Goal: Ask a question

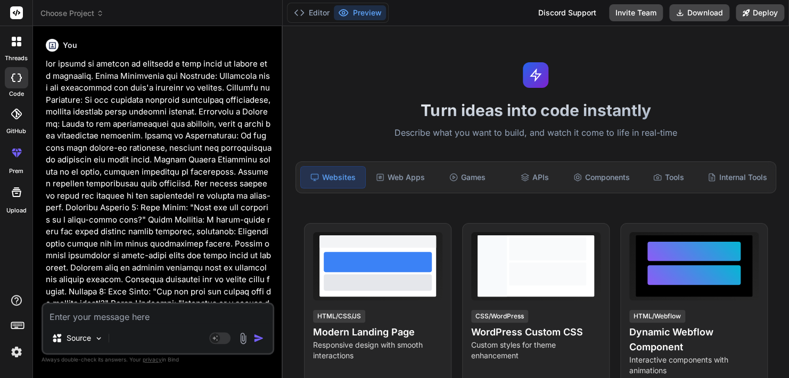
scroll to position [401, 0]
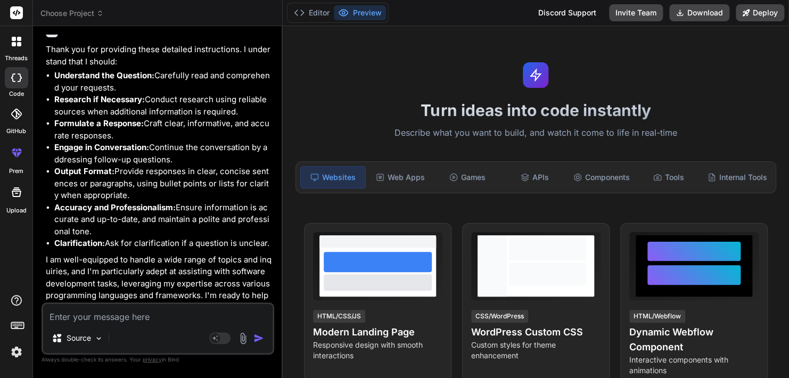
click at [124, 322] on textarea at bounding box center [158, 313] width 230 height 19
type textarea "h"
type textarea "x"
type textarea "ho"
type textarea "x"
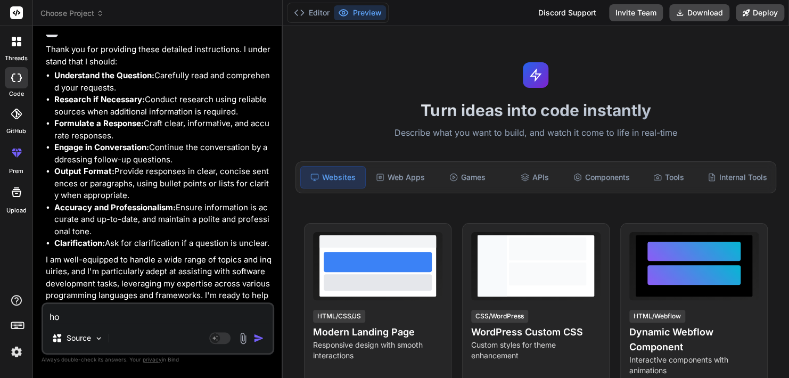
type textarea "hoe"
type textarea "x"
type textarea "hoe"
type textarea "x"
type textarea "hoe k"
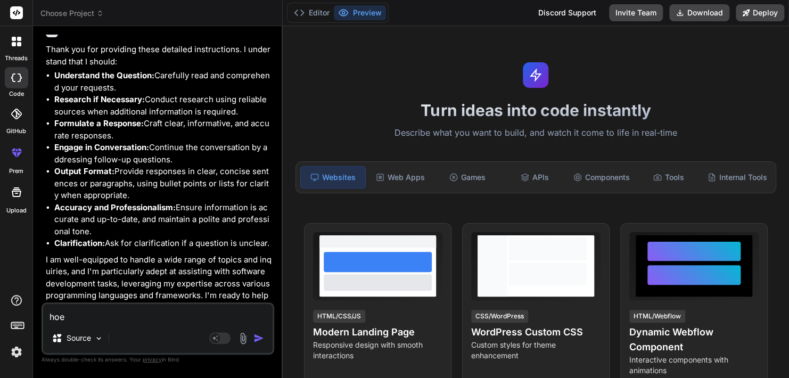
type textarea "x"
type textarea "hoe ka"
type textarea "x"
type textarea "hoe kan"
type textarea "x"
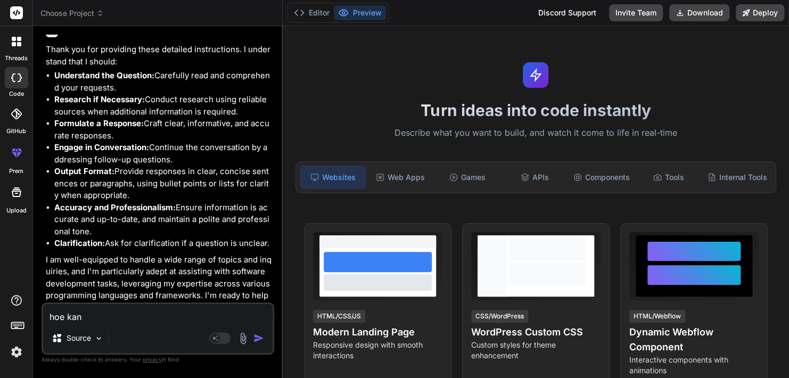
type textarea "hoe kan"
type textarea "x"
type textarea "hoe kan i"
type textarea "x"
type textarea "hoe kan ik"
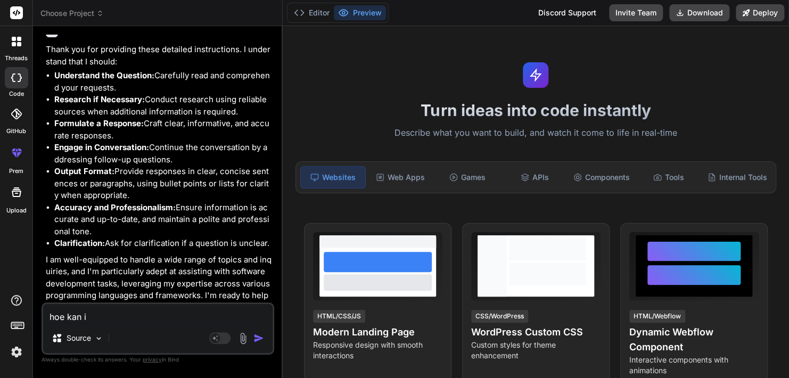
type textarea "x"
type textarea "hoe kan ik"
type textarea "x"
type textarea "hoe kan ik d"
type textarea "x"
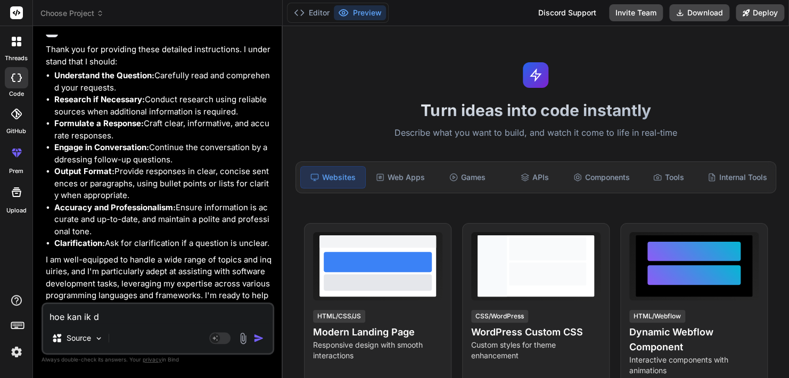
type textarea "hoe kan ik de"
type textarea "x"
type textarea "hoe kan ik de"
type textarea "x"
type textarea "hoe kan ik de w"
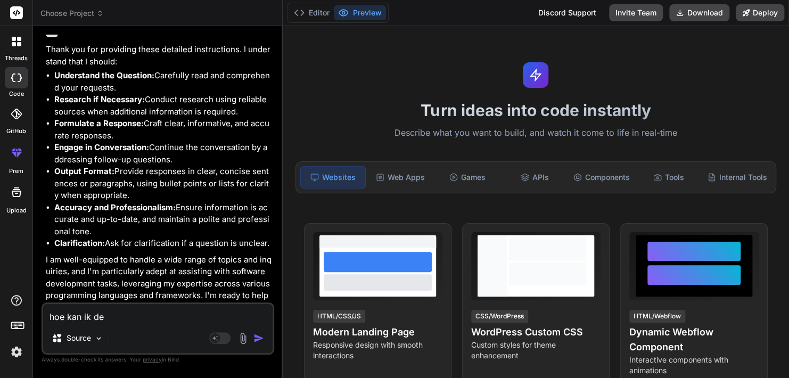
type textarea "x"
type textarea "hoe kan ik de wi"
type textarea "x"
type textarea "hoe kan ik de wij"
type textarea "x"
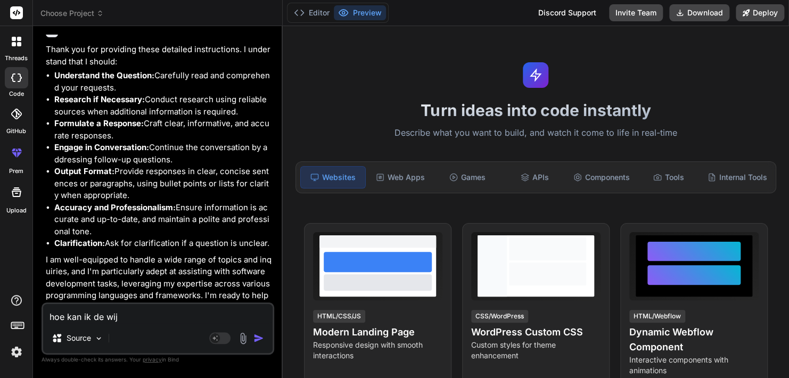
type textarea "hoe kan ik de wijz"
type textarea "x"
type textarea "hoe kan ik de wijzi"
type textarea "x"
type textarea "hoe kan ik de wijzig"
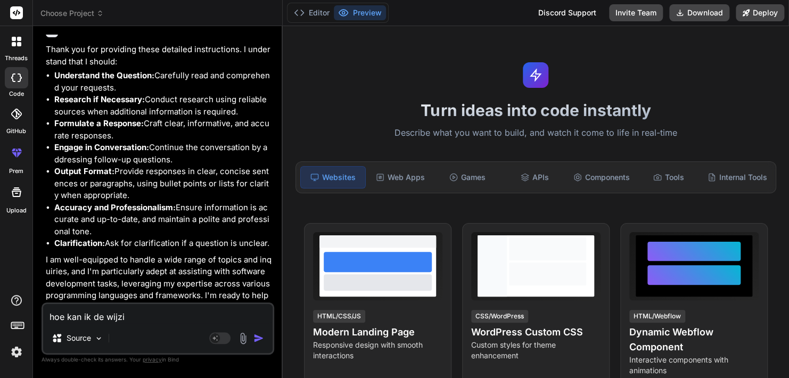
type textarea "x"
type textarea "hoe kan ik de wijzigi"
type textarea "x"
type textarea "hoe kan ik de wijzigin"
type textarea "x"
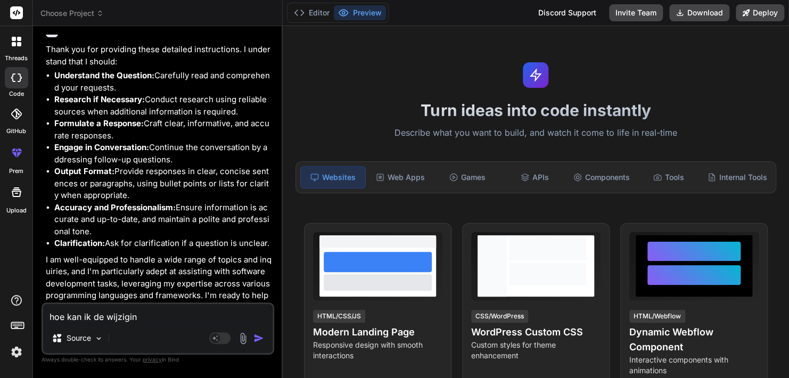
type textarea "hoe kan ik de wijziging"
type textarea "x"
type textarea "hoe kan ik de wijziginge"
type textarea "x"
type textarea "hoe kan ik de wijzigingen"
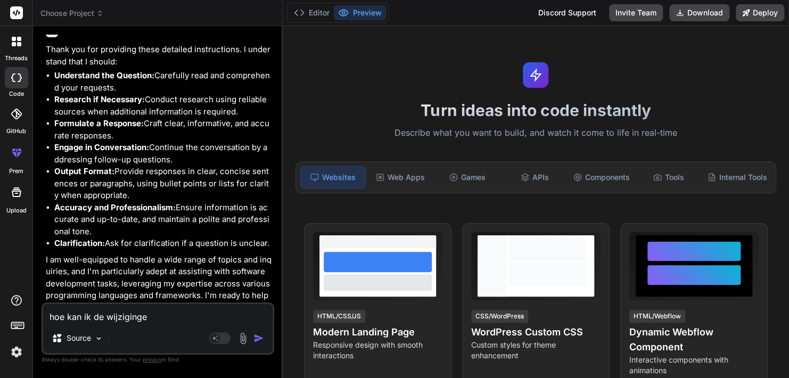
type textarea "x"
type textarea "hoe kan ik de wijzigingen"
type textarea "x"
type textarea "hoe kan ik de wijzigingen d"
type textarea "x"
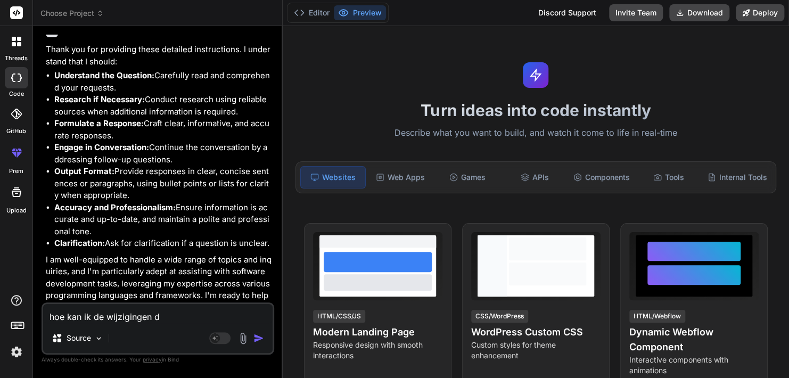
type textarea "hoe kan ik de wijzigingen di"
type textarea "x"
type textarea "hoe kan ik de wijzigingen die"
type textarea "x"
type textarea "hoe kan ik de wijzigingen die"
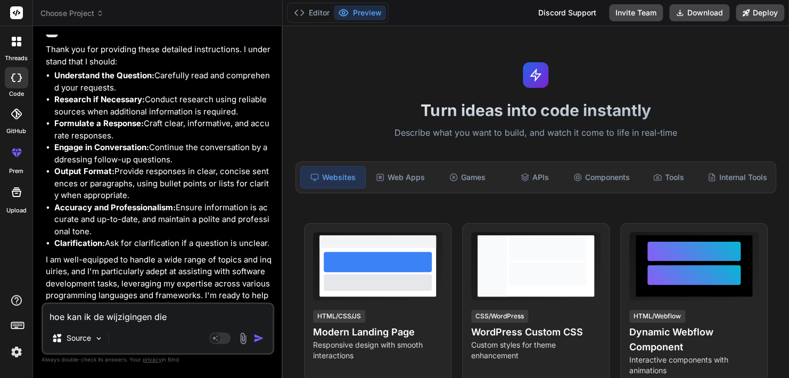
type textarea "x"
type textarea "hoe kan ik de wijzigingen die g"
type textarea "x"
type textarea "hoe kan ik de wijzigingen die ge"
type textarea "x"
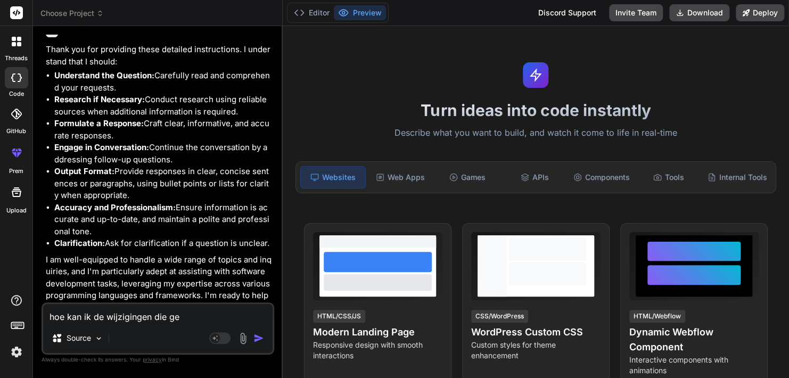
type textarea "hoe kan ik de wijzigingen die gem"
type textarea "x"
type textarea "hoe kan ik de wijzigingen die gema"
type textarea "x"
type textarea "hoe kan ik de wijzigingen die gemaa"
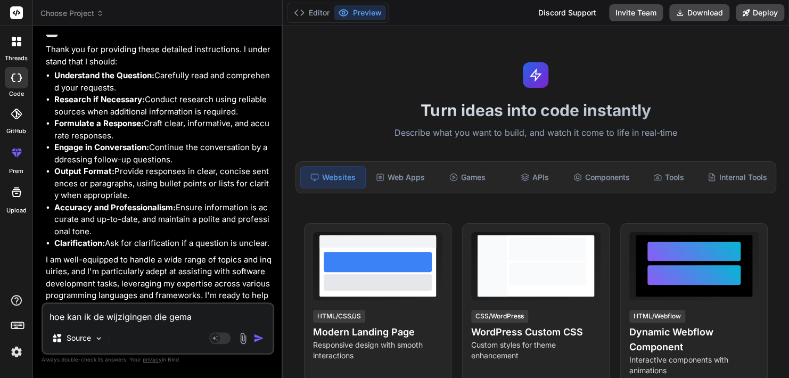
type textarea "x"
type textarea "hoe kan ik de wijzigingen die gemaak"
type textarea "x"
type textarea "hoe kan ik de wijzigingen die gemaakt"
type textarea "x"
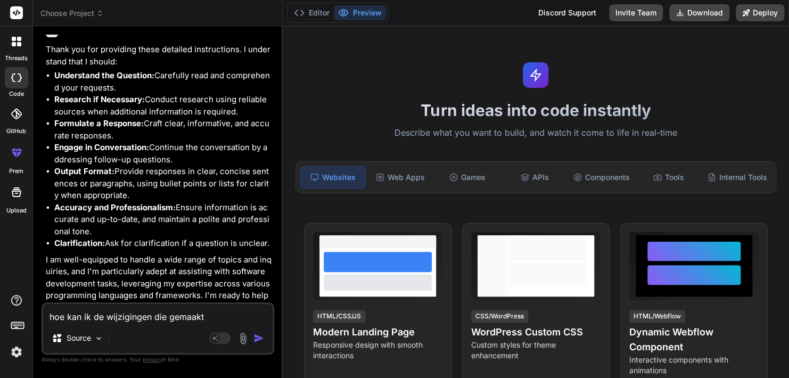
type textarea "hoe kan ik de wijzigingen die gemaakt"
type textarea "x"
type textarea "hoe kan ik de wijzigingen die gemaakt z"
type textarea "x"
type textarea "hoe kan ik de wijzigingen die gemaakt zi"
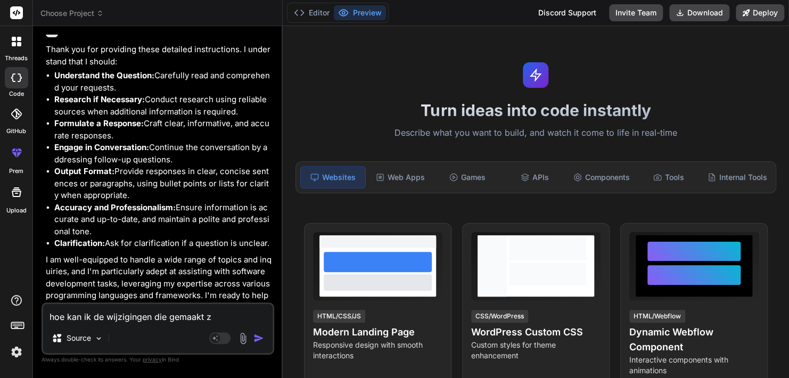
type textarea "x"
type textarea "hoe kan ik de wijzigingen die gemaakt zij"
type textarea "x"
type textarea "hoe kan ik de wijzigingen die gemaakt zijn"
type textarea "x"
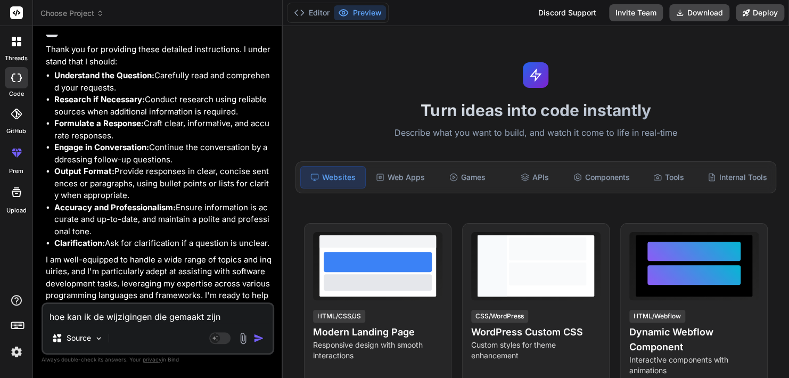
type textarea "hoe kan ik de wijzigingen die gemaakt zijn"
type textarea "x"
type textarea "hoe kan ik de wijzigingen die gemaakt zijn i"
type textarea "x"
type textarea "hoe kan ik de wijzigingen die gemaakt zijn in"
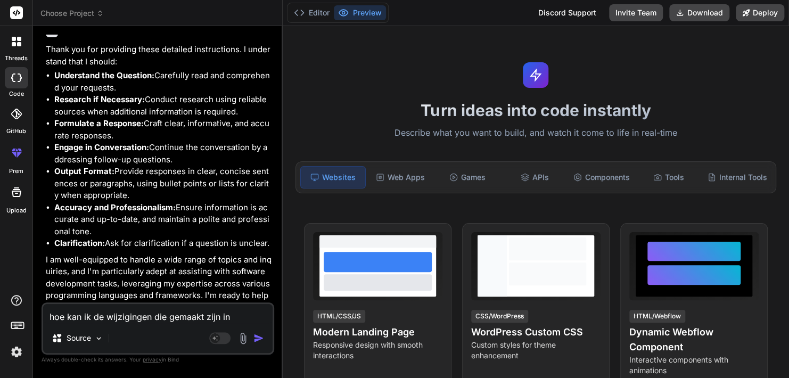
type textarea "x"
type textarea "hoe kan ik de wijzigingen die gemaakt zijn in"
type textarea "x"
type textarea "hoe kan ik de wijzigingen die gemaakt zijn in m"
type textarea "x"
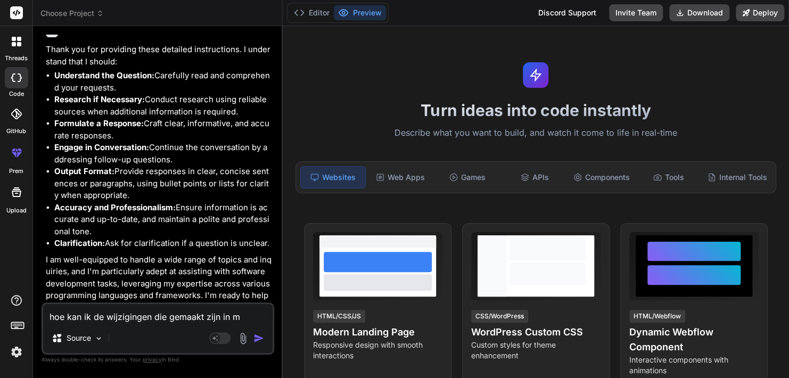
type textarea "hoe kan ik de wijzigingen die gemaakt zijn in ms"
type textarea "x"
type textarea "hoe kan ik de wijzigingen die gemaakt zijn in ms"
type textarea "x"
type textarea "hoe kan ik de wijzigingen die gemaakt zijn in ms w"
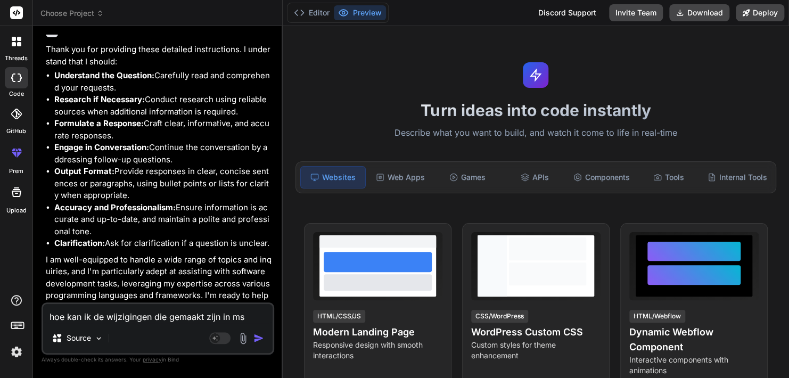
type textarea "x"
type textarea "hoe kan ik de wijzigingen die gemaakt zijn in ms wo"
type textarea "x"
type textarea "hoe kan ik de wijzigingen die gemaakt zijn in ms wor"
type textarea "x"
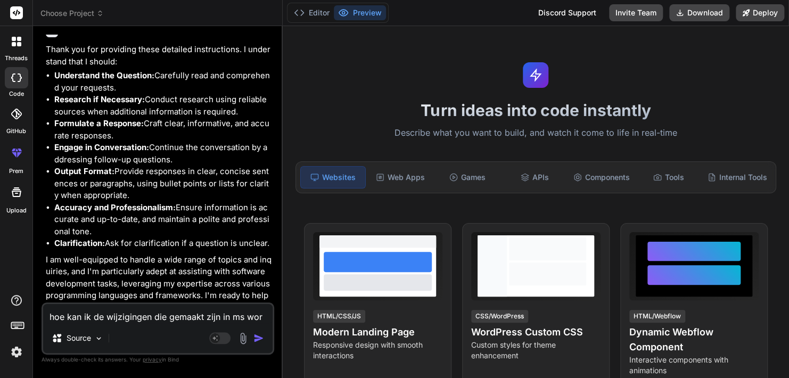
type textarea "hoe kan ik de wijzigingen die gemaakt zijn in ms word"
type textarea "x"
type textarea "hoe kan ik de wijzigingen die gemaakt zijn in ms word"
type textarea "x"
type textarea "hoe kan ik de wijzigingen die gemaakt zijn in ms word v"
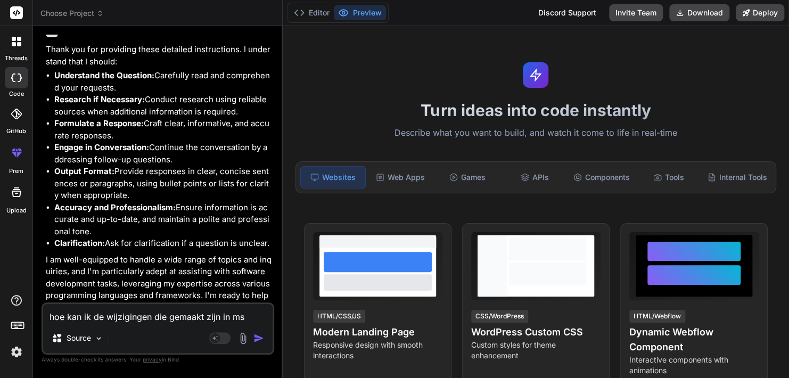
type textarea "x"
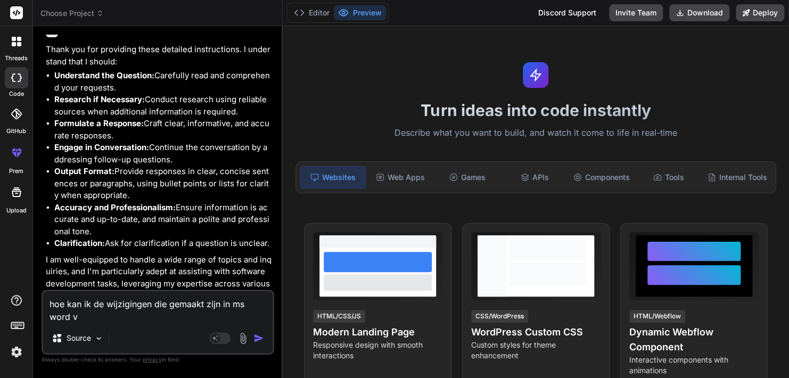
type textarea "hoe kan ik de wijzigingen die gemaakt zijn in ms word ve"
type textarea "x"
type textarea "hoe kan ik de wijzigingen die gemaakt zijn in ms word ver"
type textarea "x"
type textarea "hoe kan ik de wijzigingen die gemaakt zijn in ms word verb"
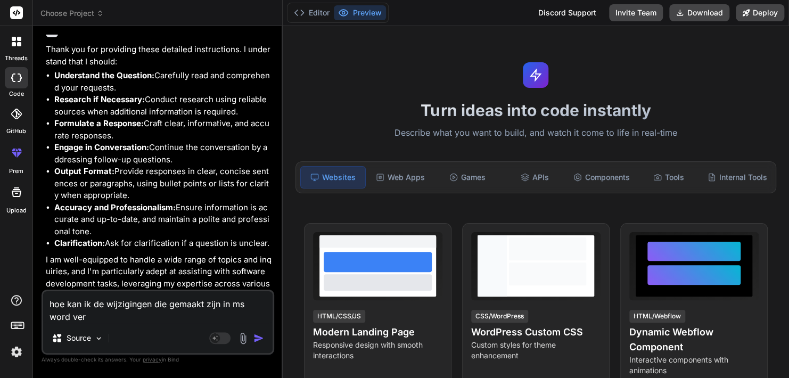
type textarea "x"
type textarea "hoe kan ik de wijzigingen die gemaakt zijn in ms word verbe"
type textarea "x"
type textarea "hoe kan ik de wijzigingen die gemaakt zijn in ms word verber"
type textarea "x"
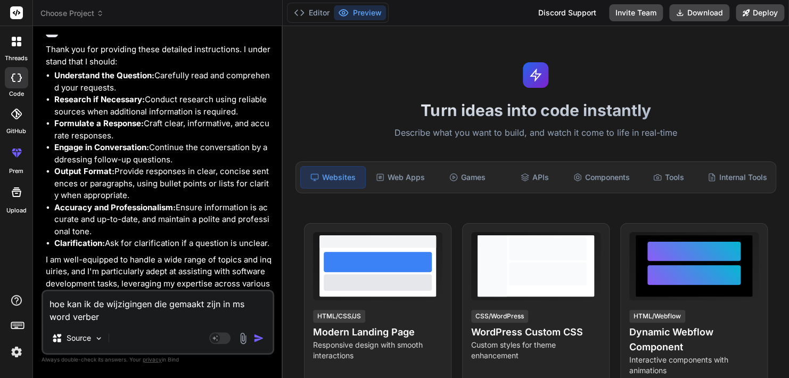
type textarea "hoe kan ik de wijzigingen die gemaakt zijn in ms word verberg"
type textarea "x"
type textarea "hoe kan ik de wijzigingen die gemaakt zijn in ms word verberge"
type textarea "x"
type textarea "hoe kan ik de wijzigingen die gemaakt zijn in ms word verbergen"
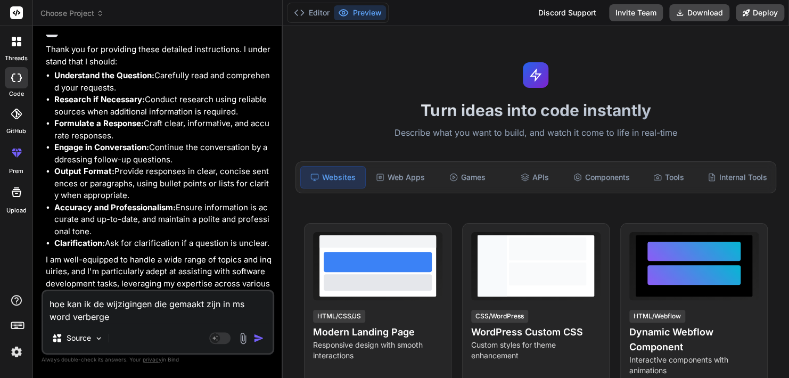
type textarea "x"
type textarea "hoe kan ik de wijzigingen die gemaakt zijn in ms word verbergen"
type textarea "x"
type textarea "hoe kan ik de wijzigingen die gemaakt zijn in ms word verbergen a"
type textarea "x"
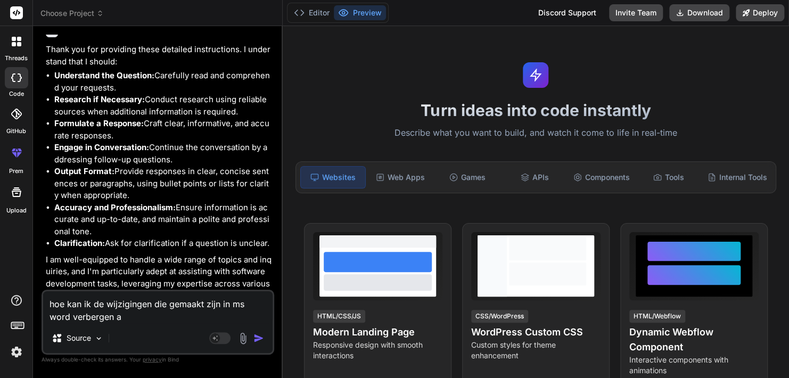
type textarea "hoe kan ik de wijzigingen die gemaakt zijn in ms word verbergen al"
type textarea "x"
type textarea "hoe kan ik de wijzigingen die gemaakt zijn in ms word verbergen als"
type textarea "x"
type textarea "hoe kan ik de wijzigingen die gemaakt zijn in ms word verbergen als"
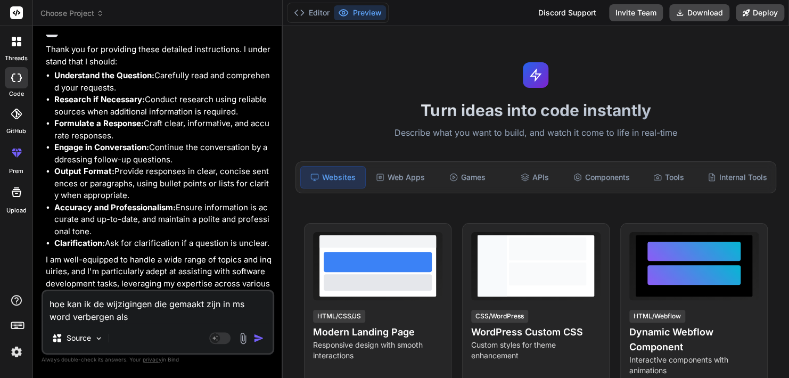
type textarea "x"
type textarea "hoe kan ik de wijzigingen die gemaakt zijn in ms word verbergen als h"
type textarea "x"
type textarea "hoe kan ik de wijzigingen die gemaakt zijn in ms word verbergen als he"
type textarea "x"
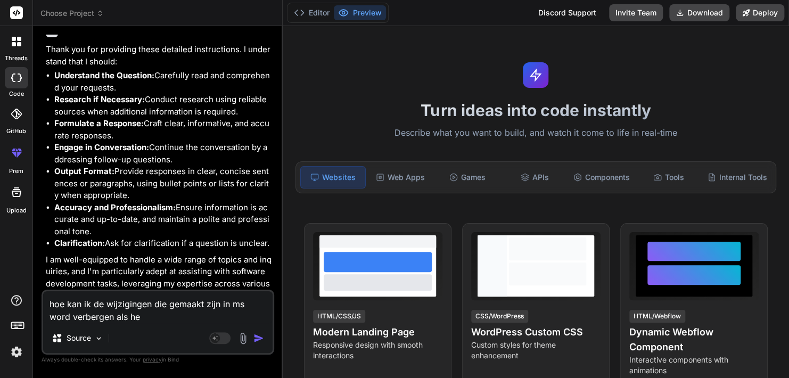
type textarea "hoe kan ik de wijzigingen die gemaakt zijn in ms word verbergen als het"
type textarea "x"
type textarea "hoe kan ik de wijzigingen die gemaakt zijn in ms word verbergen als het"
type textarea "x"
type textarea "hoe kan ik de wijzigingen die gemaakt zijn in ms word verbergen als het g"
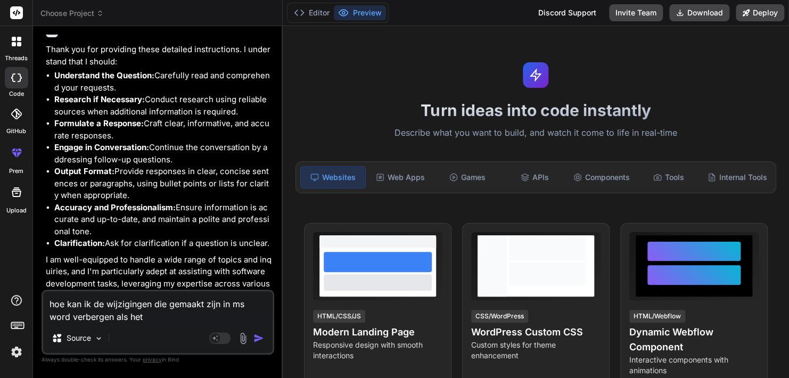
type textarea "x"
type textarea "hoe kan ik de wijzigingen die gemaakt zijn in ms word verbergen als het ga"
type textarea "x"
type textarea "hoe kan ik de wijzigingen die gemaakt zijn in ms word verbergen als het gaa"
type textarea "x"
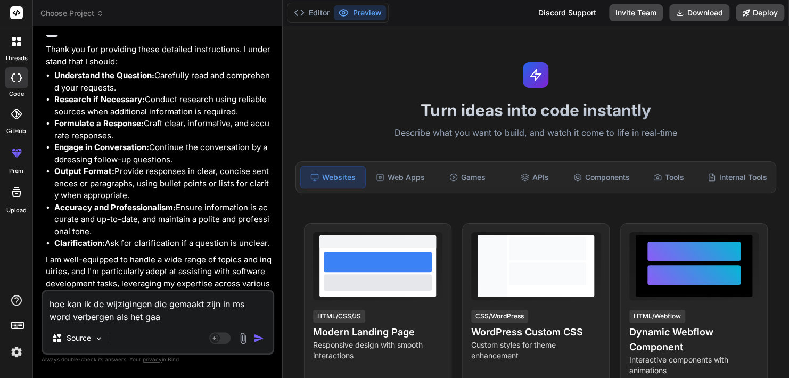
type textarea "hoe kan ik de wijzigingen die gemaakt zijn in ms word verbergen als het gaat"
type textarea "x"
type textarea "hoe kan ik de wijzigingen die gemaakt zijn in ms word verbergen als het gaat"
type textarea "x"
type textarea "hoe kan ik de wijzigingen die gemaakt zijn in ms word verbergen als het gaat o"
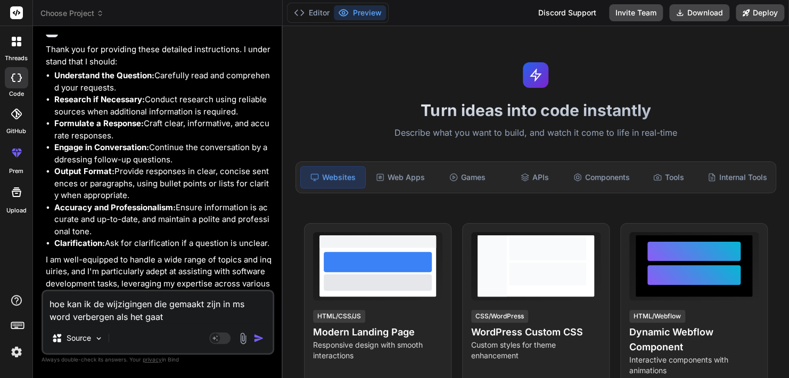
type textarea "x"
type textarea "hoe kan ik de wijzigingen die gemaakt zijn in ms word verbergen als het gaat om"
type textarea "x"
type textarea "hoe kan ik de wijzigingen die gemaakt zijn in ms word verbergen als het gaat om"
type textarea "x"
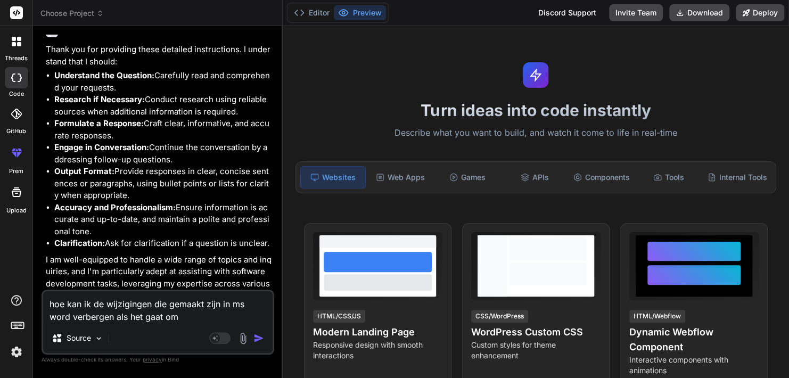
type textarea "hoe kan ik de wijzigingen die gemaakt zijn in ms word verbergen als het gaat om…"
type textarea "x"
type textarea "hoe kan ik de wijzigingen die gemaakt zijn in ms word verbergen als het gaat om…"
type textarea "x"
type textarea "hoe kan ik de wijzigingen die gemaakt zijn in ms word verbergen als het gaat om…"
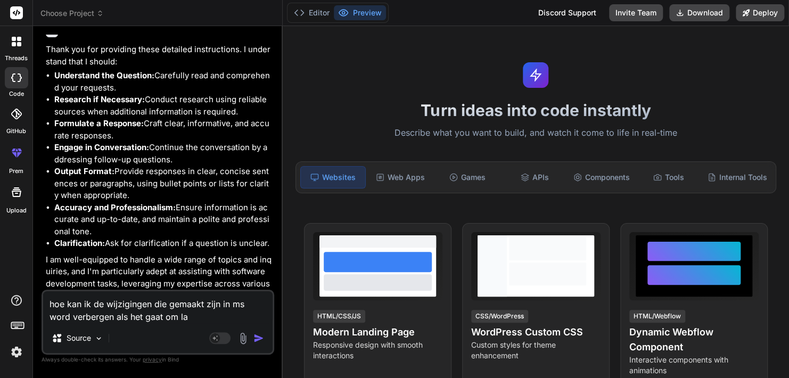
type textarea "x"
type textarea "hoe kan ik de wijzigingen die gemaakt zijn in ms word verbergen als het gaat om…"
type textarea "x"
type textarea "hoe kan ik de wijzigingen die gemaakt zijn in ms word verbergen als het gaat om…"
type textarea "x"
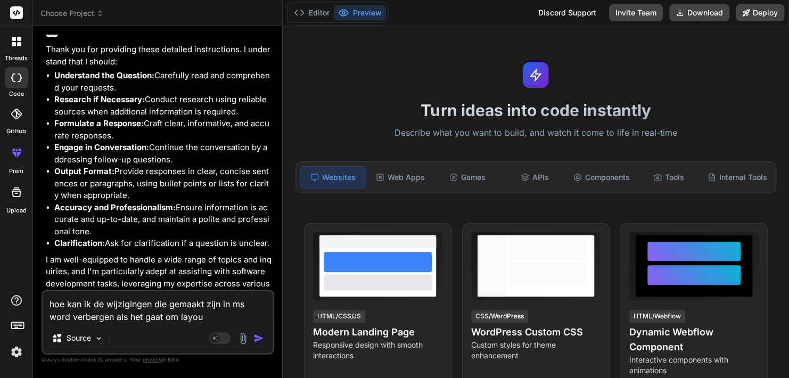
type textarea "hoe kan ik de wijzigingen die gemaakt zijn in ms word verbergen als het gaat om…"
type textarea "x"
type textarea "hoe kan ik de wijzigingen die gemaakt zijn in ms word verbergen als het gaat om…"
type textarea "x"
type textarea "hoe kan ik de wijzigingen die gemaakt zijn in ms word verbergen als het gaat om…"
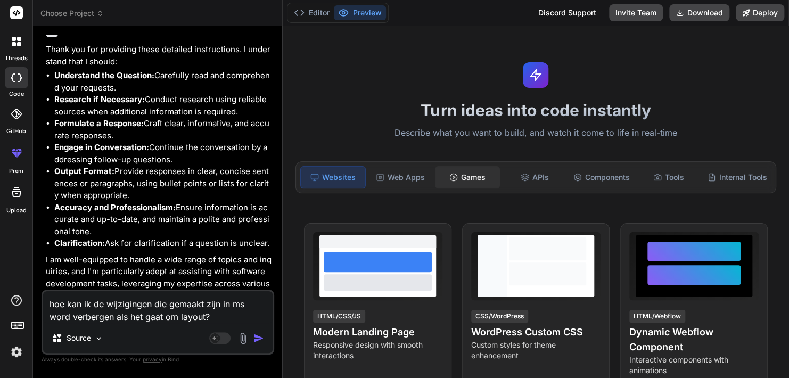
type textarea "x"
type textarea "hoe kan ik de wijzigingen die gemaakt zijn in ms word verbergen als het gaat om…"
type textarea "x"
type textarea "hoe kan ik de wijzigingen die gemaakt zijn in ms word verbergen als het gaat om…"
type textarea "x"
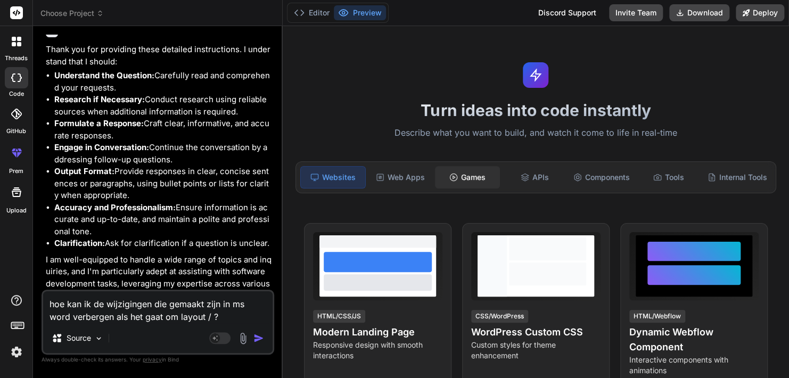
type textarea "hoe kan ik de wijzigingen die gemaakt zijn in ms word verbergen als het gaat om…"
type textarea "x"
type textarea "hoe kan ik de wijzigingen die gemaakt zijn in ms word verbergen als het gaat om…"
type textarea "x"
type textarea "hoe kan ik de wijzigingen die gemaakt zijn in ms word verbergen als het gaat om…"
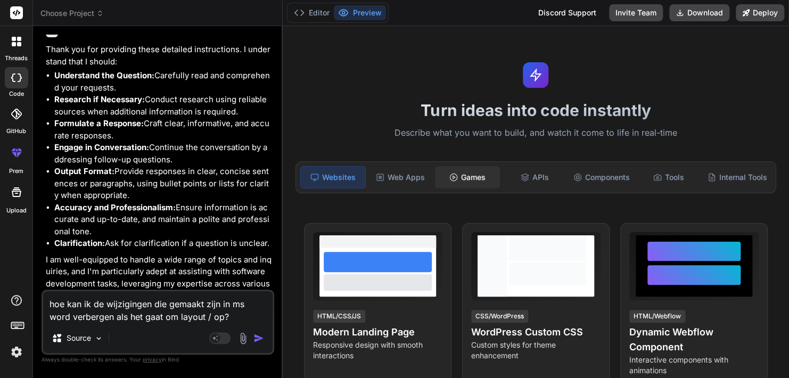
type textarea "x"
type textarea "hoe kan ik de wijzigingen die gemaakt zijn in ms word verbergen als het gaat om…"
type textarea "x"
type textarea "hoe kan ik de wijzigingen die gemaakt zijn in ms word verbergen als het gaat om…"
type textarea "x"
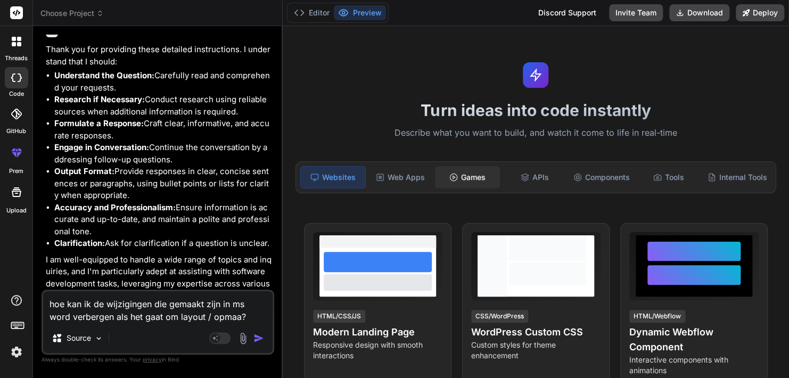
type textarea "hoe kan ik de wijzigingen die gemaakt zijn in ms word verbergen als het gaat om…"
type textarea "x"
type textarea "hoe kan ik de wijzigingen die gemaakt zijn in ms word verbergen als het gaat om…"
type textarea "x"
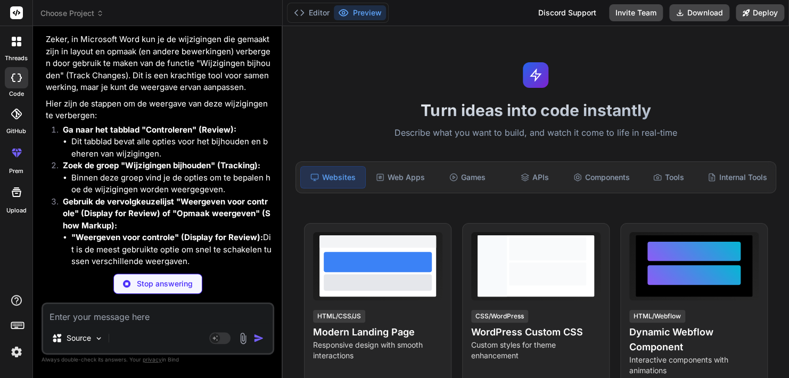
scroll to position [758, 0]
type textarea "x"
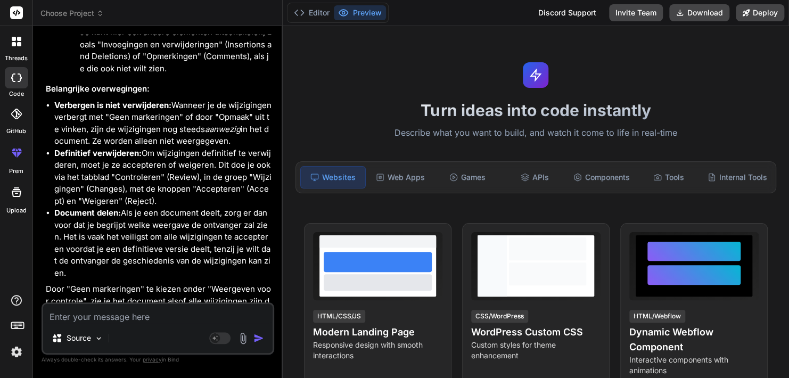
scroll to position [1256, 0]
